Goal: Information Seeking & Learning: Learn about a topic

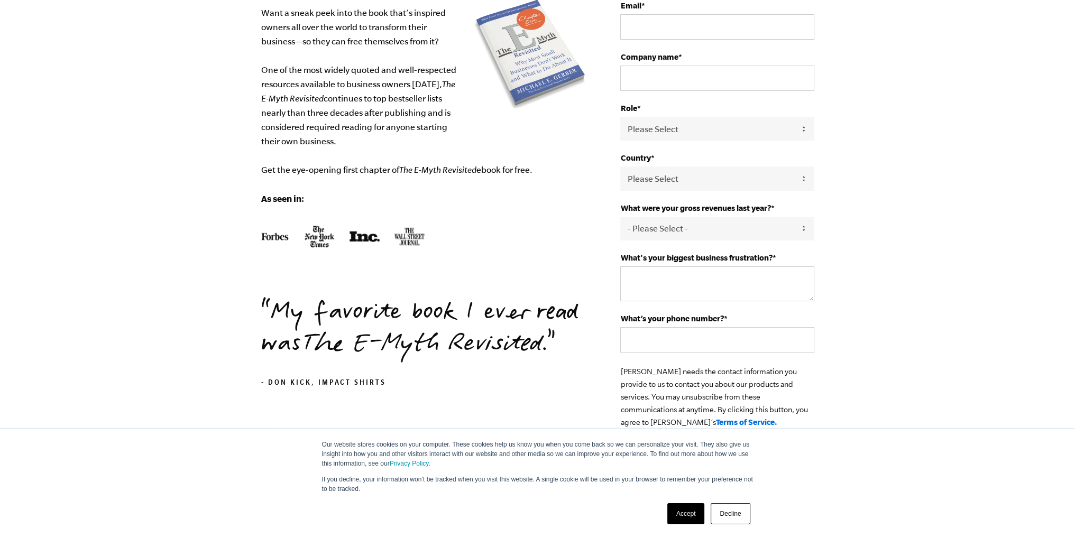
scroll to position [247, 0]
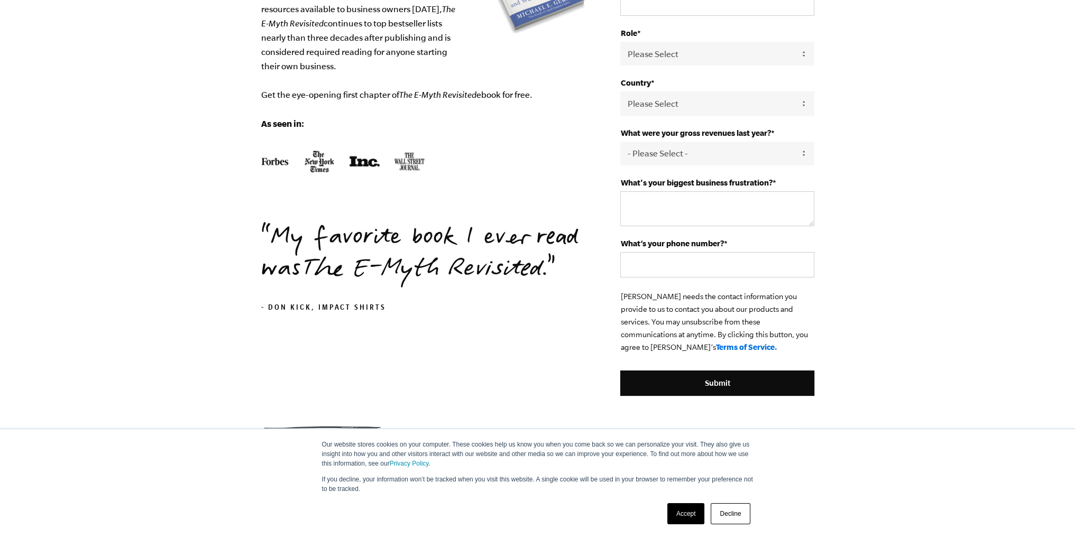
click at [674, 517] on link "Accept" at bounding box center [686, 513] width 38 height 21
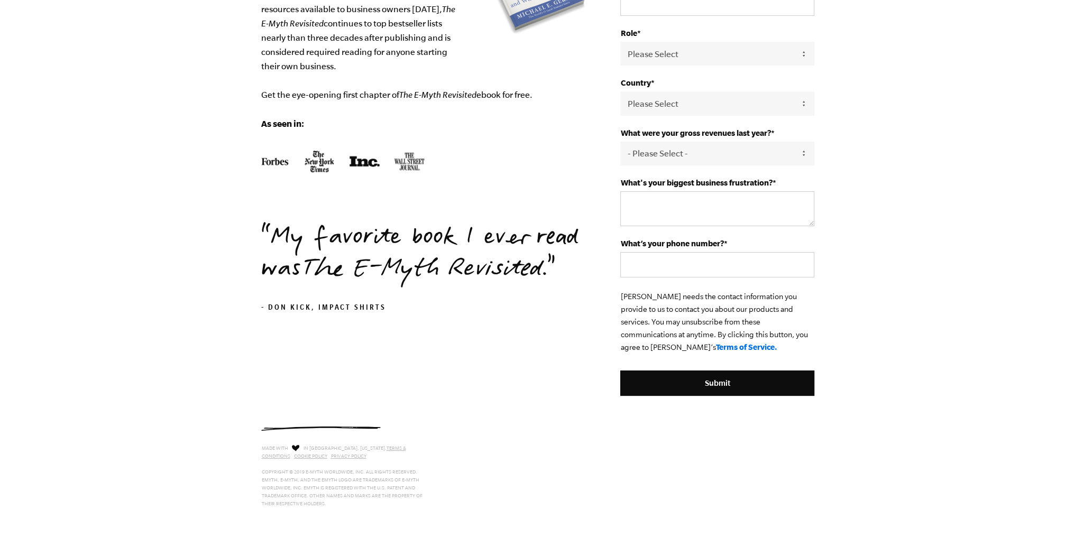
scroll to position [0, 0]
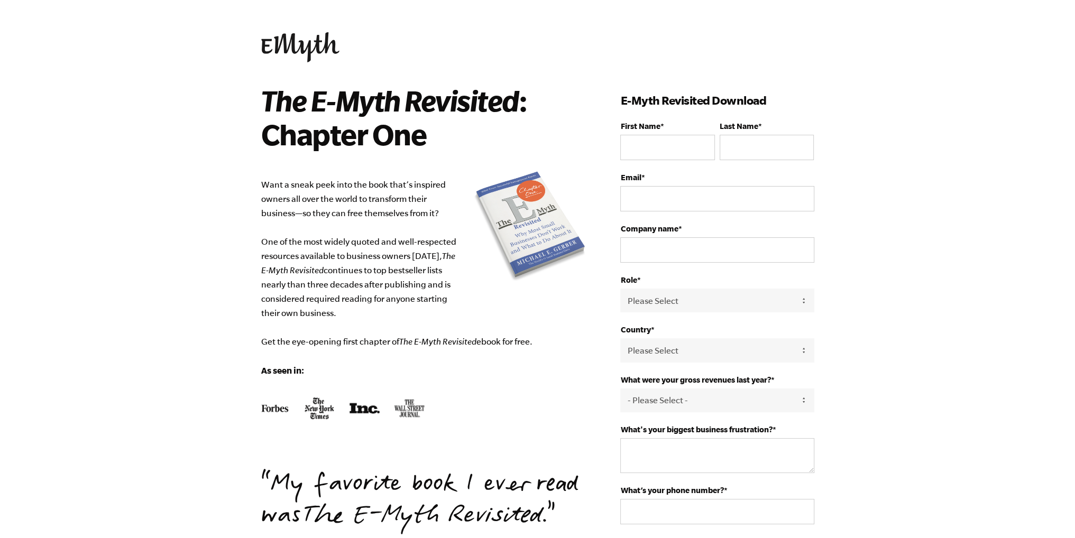
click at [289, 53] on img at bounding box center [300, 47] width 78 height 30
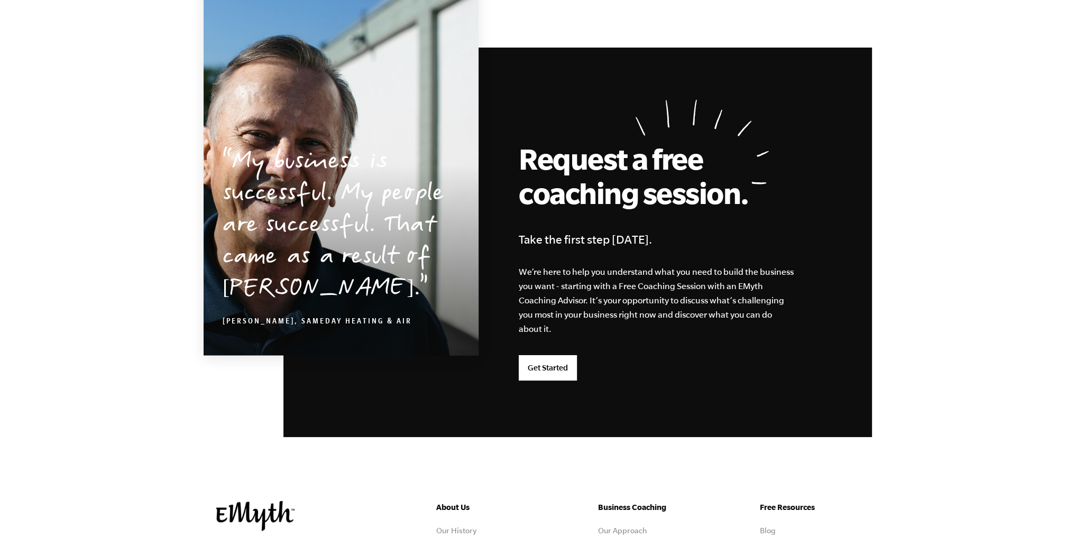
scroll to position [2720, 0]
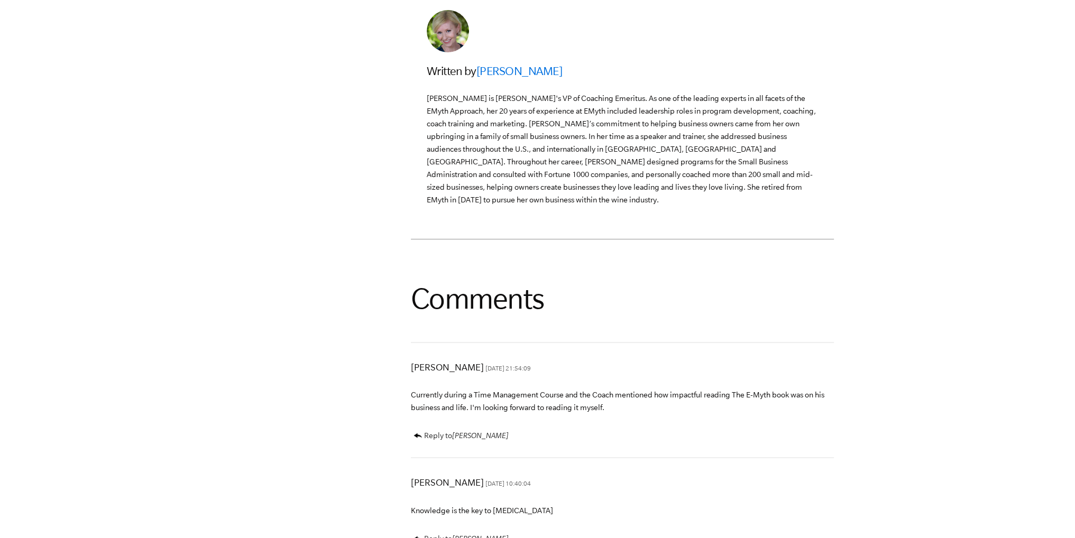
scroll to position [3488, 0]
